Goal: Task Accomplishment & Management: Manage account settings

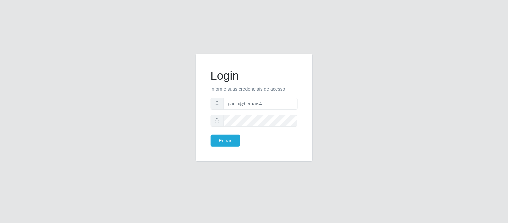
click at [258, 109] on form "Login Informe suas credenciais de acesso paulo@bemais4 Entrar" at bounding box center [254, 108] width 87 height 78
drag, startPoint x: 270, startPoint y: 99, endPoint x: 219, endPoint y: 96, distance: 51.7
click at [219, 96] on form "Login Informe suas credenciais de acesso paulo@bemais4 Entrar" at bounding box center [254, 108] width 87 height 78
type input "[EMAIL_ADDRESS][DOMAIN_NAME]"
click at [211, 135] on button "Entrar" at bounding box center [225, 141] width 29 height 12
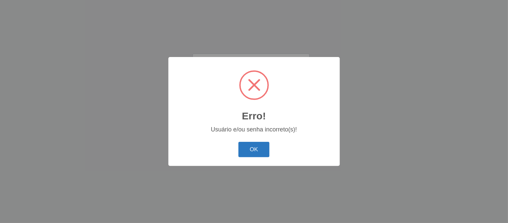
click at [263, 144] on button "OK" at bounding box center [253, 150] width 31 height 16
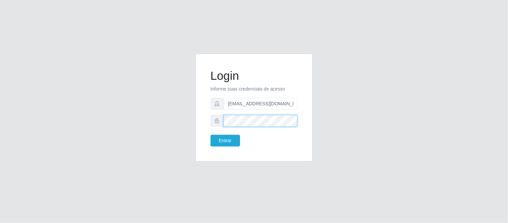
click at [186, 122] on div "Login Informe suas credenciais de acesso [EMAIL_ADDRESS][DOMAIN_NAME] Entrar" at bounding box center [254, 112] width 382 height 116
click at [211, 135] on button "Entrar" at bounding box center [225, 141] width 29 height 12
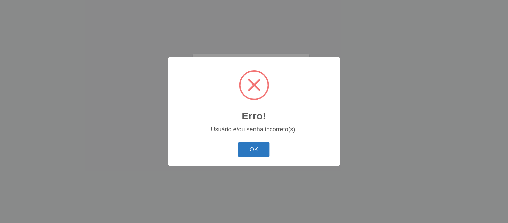
click at [239, 146] on button "OK" at bounding box center [253, 150] width 31 height 16
